Goal: Task Accomplishment & Management: Complete application form

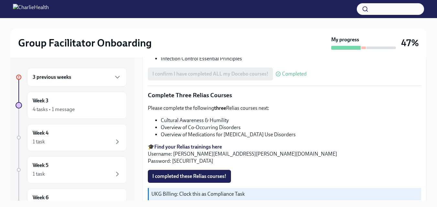
scroll to position [555, 0]
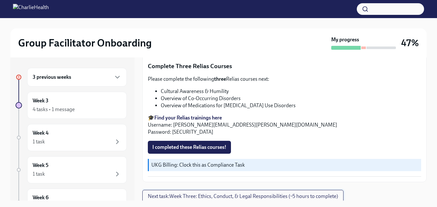
click at [335, 195] on span "Next task : Week Three: Ethics, Conduct, & Legal Responsibilities (~5 hours to …" at bounding box center [243, 196] width 190 height 6
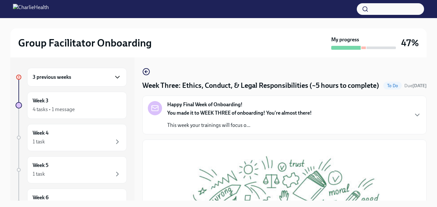
click at [114, 78] on icon "button" at bounding box center [118, 77] width 8 height 8
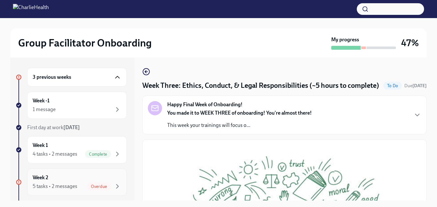
click at [68, 185] on div "5 tasks • 2 messages" at bounding box center [55, 186] width 45 height 7
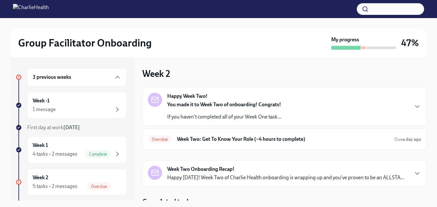
scroll to position [6, 0]
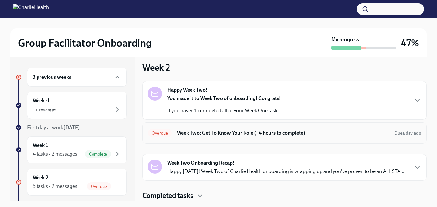
click at [337, 136] on h6 "Week Two: Get To Know Your Role (~4 hours to complete)" at bounding box center [283, 133] width 212 height 7
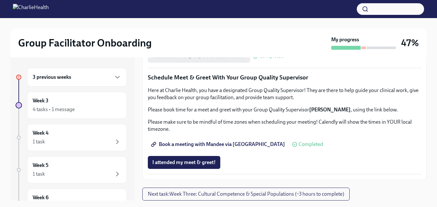
scroll to position [650, 0]
click at [189, 166] on span "I attended my meet & greet!" at bounding box center [183, 162] width 63 height 6
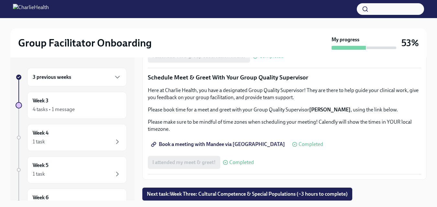
scroll to position [654, 0]
